Goal: Check status: Check status

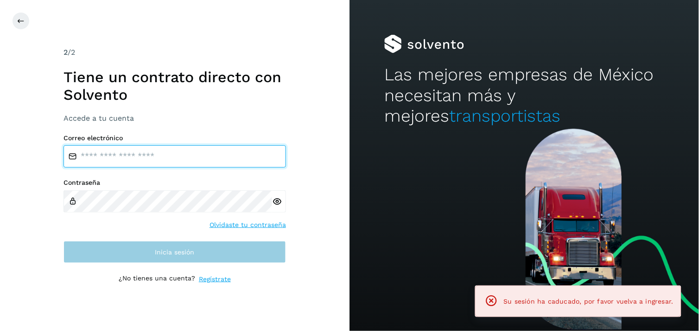
type input "**********"
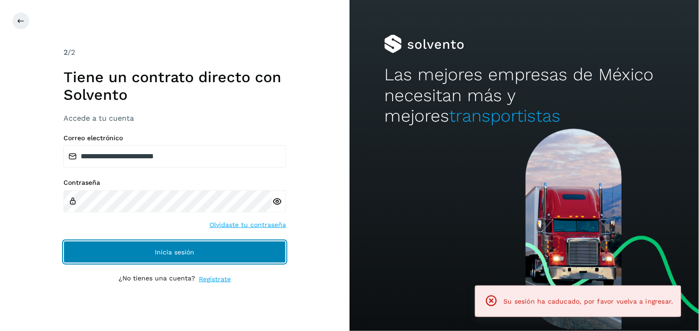
click at [226, 253] on button "Inicia sesión" at bounding box center [175, 252] width 223 height 22
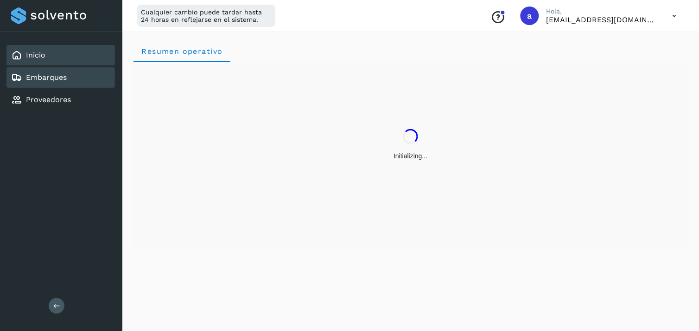
click at [46, 67] on div "Embarques" at bounding box center [60, 77] width 108 height 20
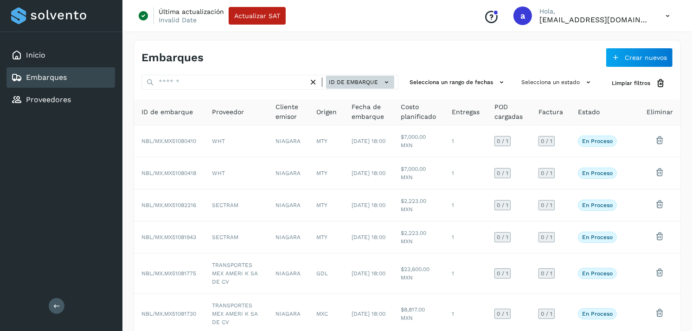
click at [360, 79] on span "ID de embarque" at bounding box center [353, 82] width 49 height 8
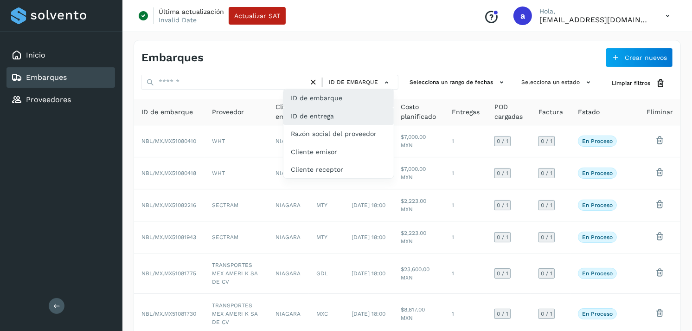
click at [342, 109] on div "ID de entrega" at bounding box center [338, 116] width 110 height 18
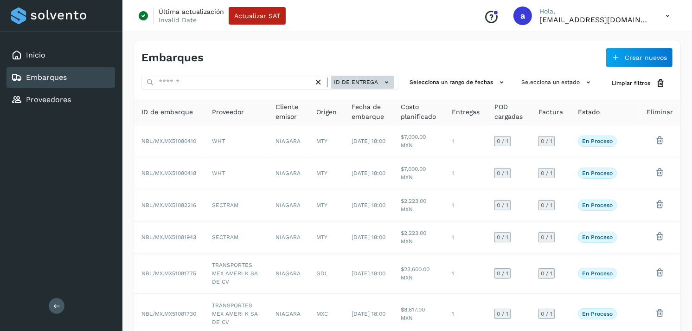
click at [364, 76] on button "ID de entrega" at bounding box center [362, 82] width 63 height 13
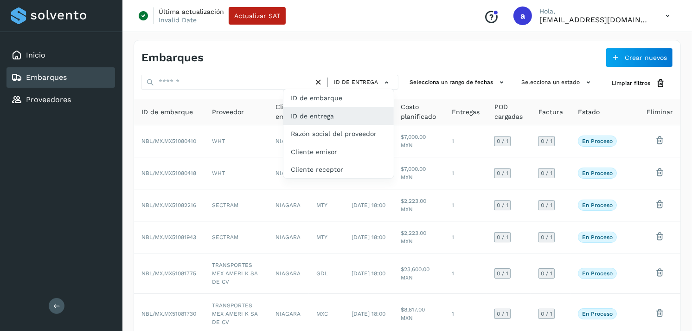
drag, startPoint x: 353, startPoint y: 50, endPoint x: 246, endPoint y: 90, distance: 114.7
click at [246, 90] on div at bounding box center [346, 165] width 692 height 331
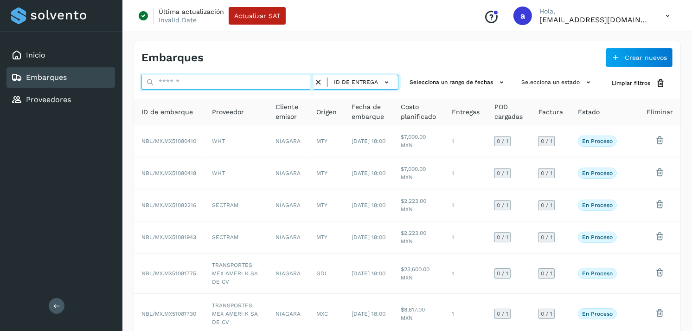
click at [247, 85] on input "text" at bounding box center [227, 82] width 172 height 15
paste input "********"
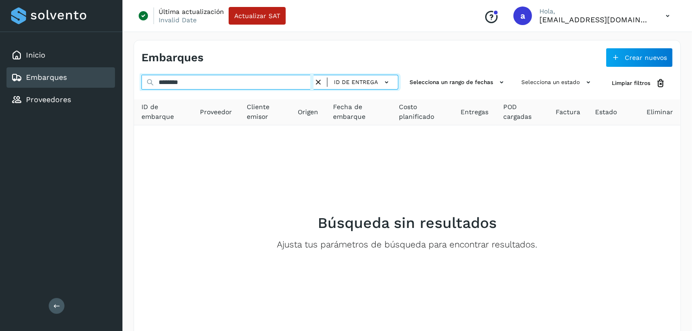
type input "********"
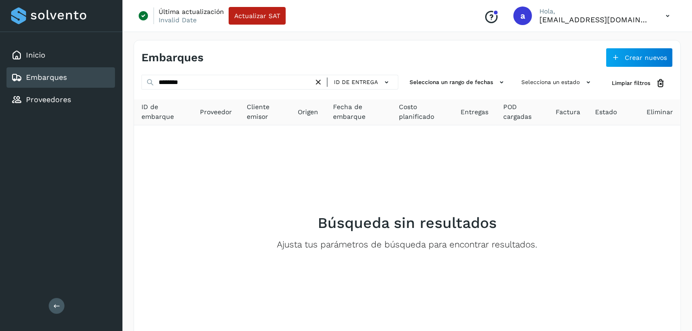
click at [640, 17] on p "[EMAIL_ADDRESS][DOMAIN_NAME]" at bounding box center [594, 19] width 111 height 9
click at [666, 13] on icon at bounding box center [667, 15] width 19 height 19
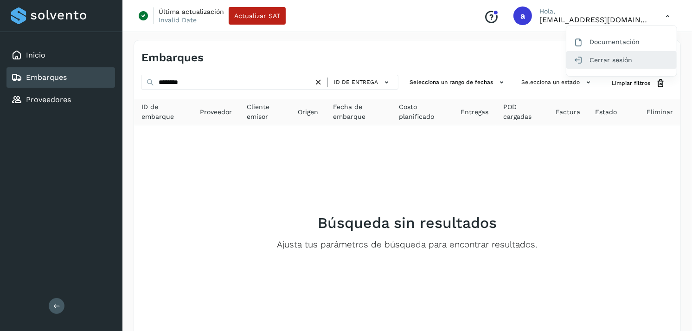
click at [611, 59] on div "Cerrar sesión" at bounding box center [621, 60] width 110 height 18
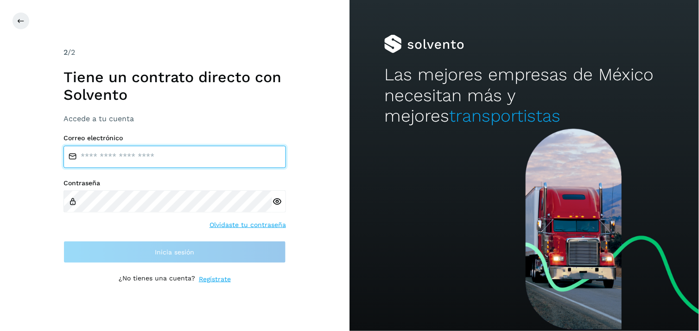
type input "**********"
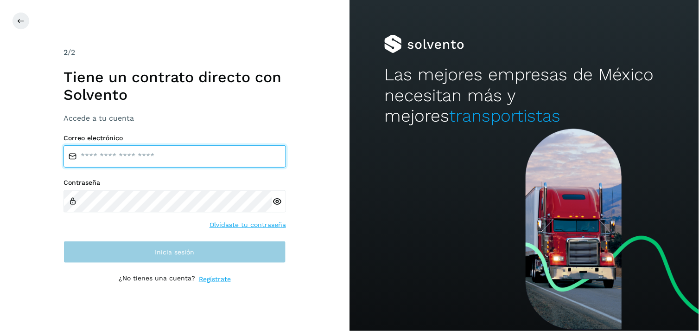
type input "**********"
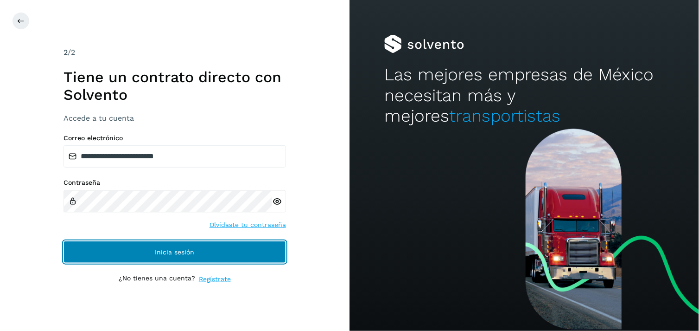
click at [181, 244] on button "Inicia sesión" at bounding box center [175, 252] width 223 height 22
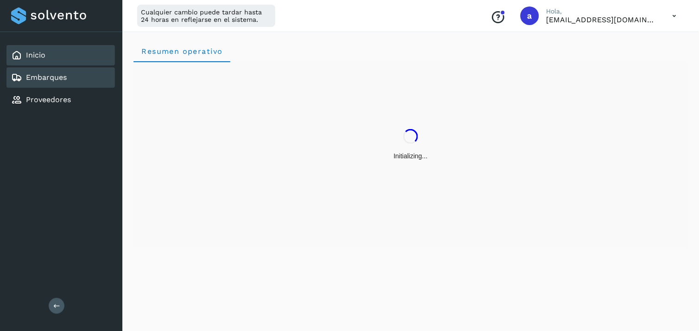
click at [50, 73] on link "Embarques" at bounding box center [46, 77] width 41 height 9
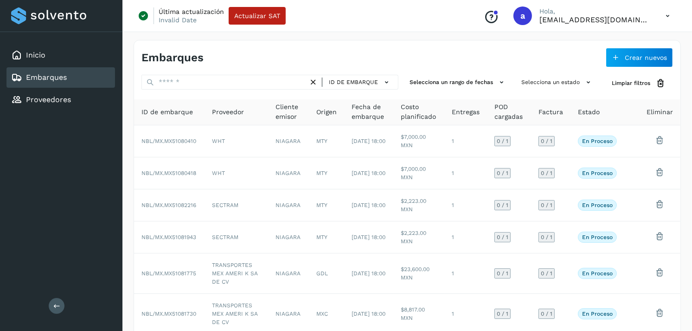
click at [60, 67] on div "Embarques" at bounding box center [60, 77] width 108 height 20
click at [58, 64] on div "Inicio" at bounding box center [60, 55] width 108 height 20
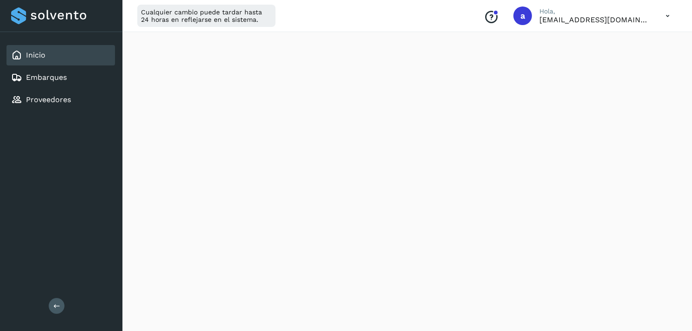
scroll to position [220, 0]
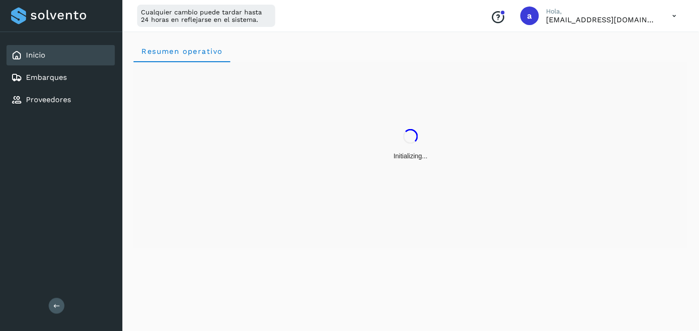
click at [68, 65] on div "Inicio Embarques Proveedores" at bounding box center [61, 77] width 122 height 91
click at [49, 72] on div "Embarques" at bounding box center [39, 77] width 56 height 11
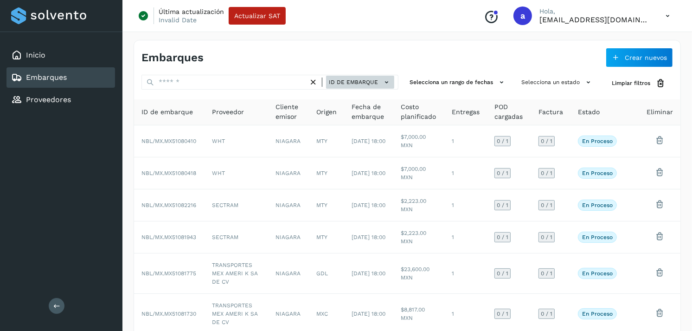
click at [363, 88] on button "ID de embarque" at bounding box center [360, 82] width 68 height 13
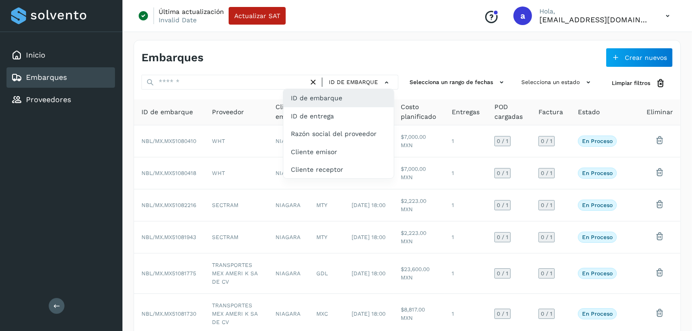
click at [347, 59] on div at bounding box center [346, 165] width 692 height 331
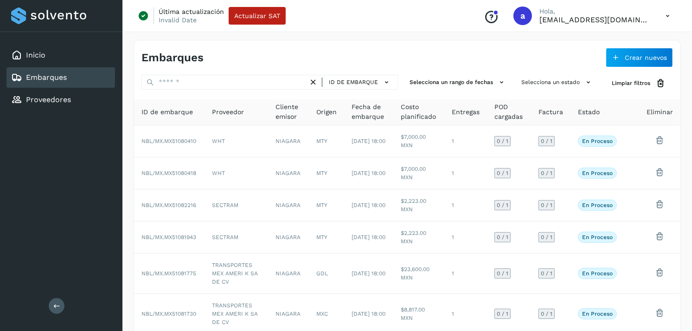
click at [364, 81] on span "ID de embarque" at bounding box center [353, 82] width 49 height 8
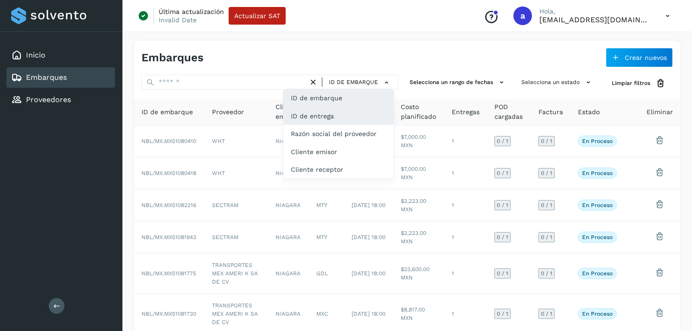
drag, startPoint x: 324, startPoint y: 104, endPoint x: 319, endPoint y: 108, distance: 7.0
click at [319, 108] on div "ID de embarque ID de entrega Razón social del proveedor Cliente emisor Cliente …" at bounding box center [338, 134] width 111 height 90
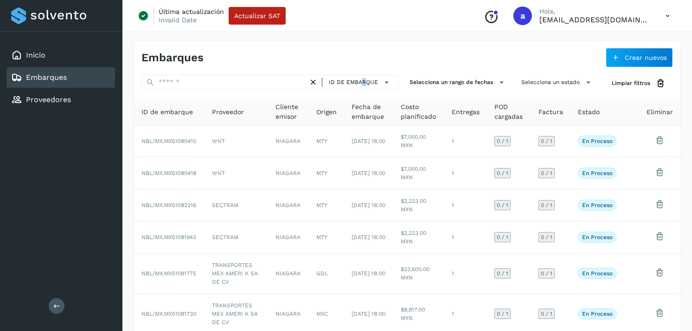
click at [365, 89] on div "ID de embarque" at bounding box center [269, 83] width 257 height 17
click at [365, 89] on div "ID de embarque" at bounding box center [353, 82] width 90 height 15
click at [356, 85] on span "ID de embarque" at bounding box center [353, 82] width 49 height 8
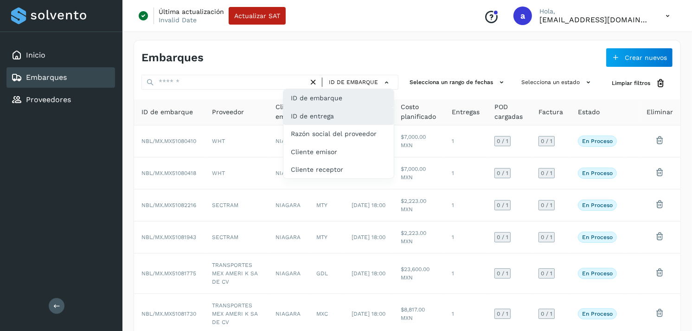
click at [331, 109] on div "ID de entrega" at bounding box center [338, 116] width 110 height 18
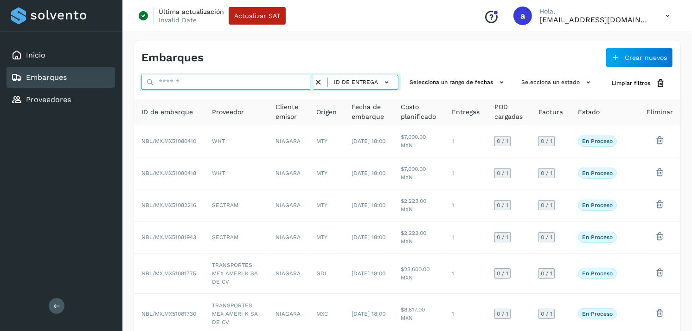
click at [266, 81] on input "text" at bounding box center [227, 82] width 172 height 15
paste input "**********"
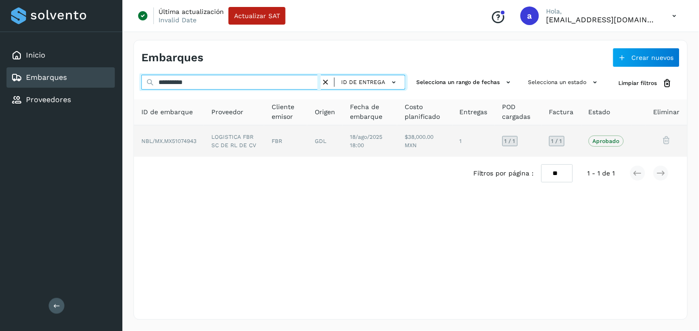
type input "**********"
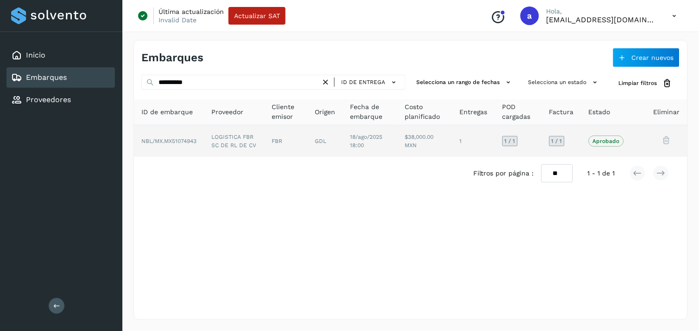
click at [264, 153] on td "LOGISTICA FBR SC DE RL DE CV" at bounding box center [234, 141] width 60 height 32
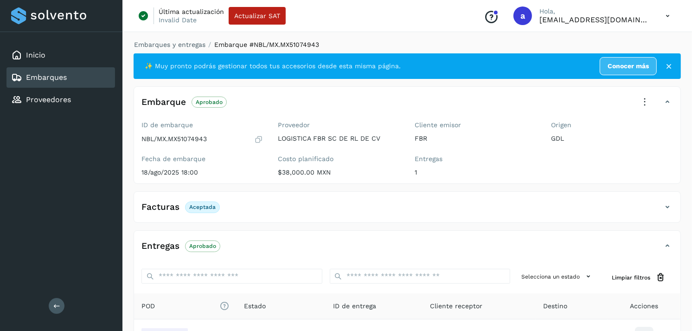
scroll to position [113, 0]
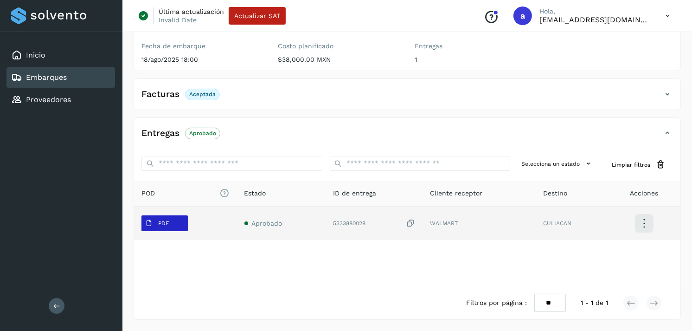
click at [155, 223] on span "PDF" at bounding box center [156, 223] width 31 height 15
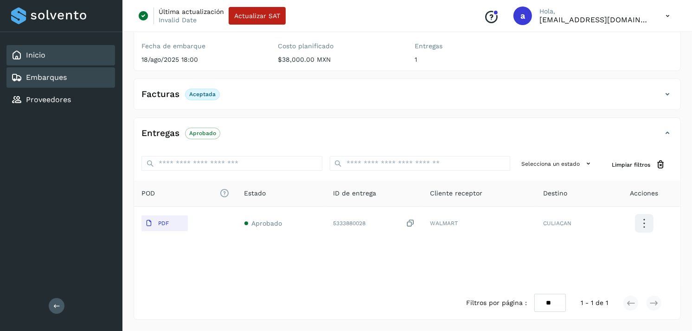
click at [72, 53] on div "Inicio" at bounding box center [60, 55] width 108 height 20
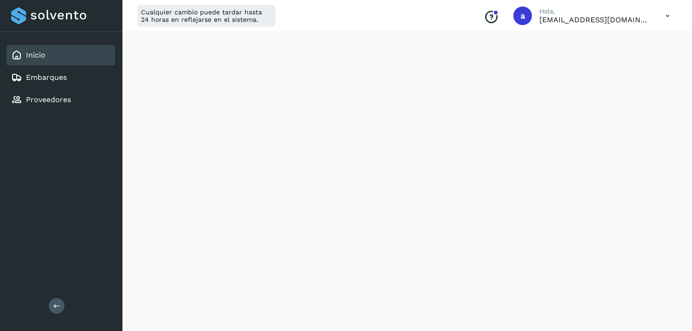
scroll to position [1087, 0]
